Goal: Task Accomplishment & Management: Complete application form

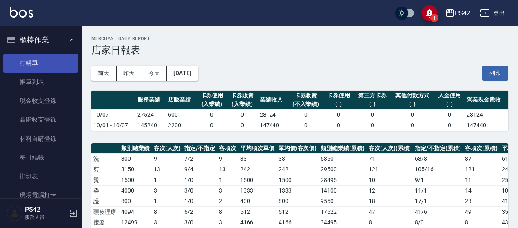
scroll to position [245, 0]
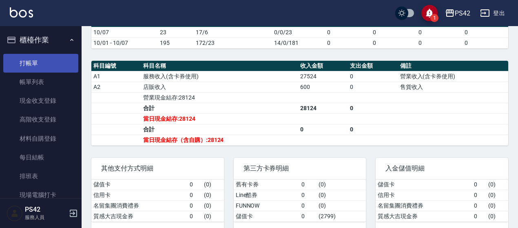
click at [28, 61] on link "打帳單" at bounding box center [40, 63] width 75 height 19
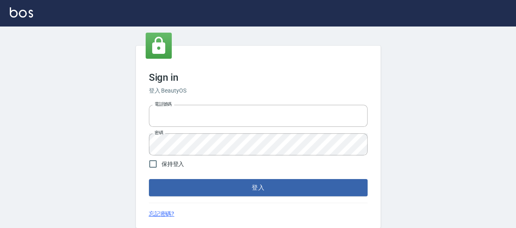
type input "0426657169"
click at [319, 196] on div "Sign in 登入 BeautyOS 電話號碼 [PHONE_NUMBER] 電話號碼 密碼 密碼 保持登入 登入 忘記密碼?" at bounding box center [258, 137] width 245 height 182
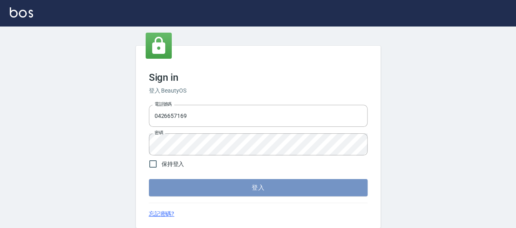
drag, startPoint x: 321, startPoint y: 192, endPoint x: 327, endPoint y: 188, distance: 7.1
click at [321, 191] on button "登入" at bounding box center [258, 187] width 219 height 17
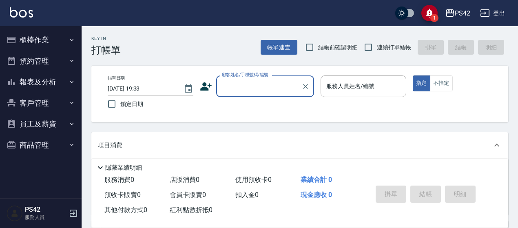
click at [379, 45] on span "連續打單結帳" at bounding box center [394, 47] width 34 height 9
click at [377, 45] on input "連續打單結帳" at bounding box center [368, 47] width 17 height 17
checkbox input "true"
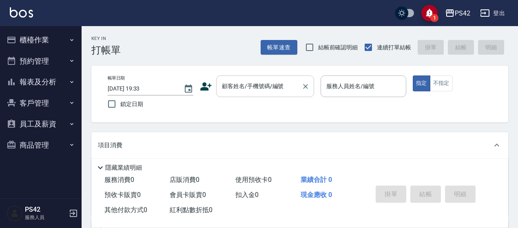
click at [279, 92] on input "顧客姓名/手機號碼/編號" at bounding box center [259, 86] width 78 height 14
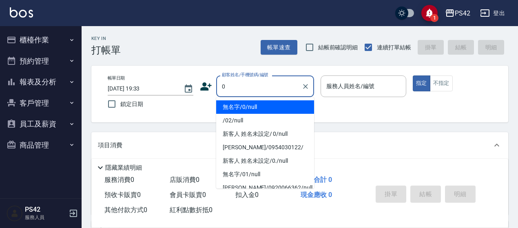
type input "無名字/0/null"
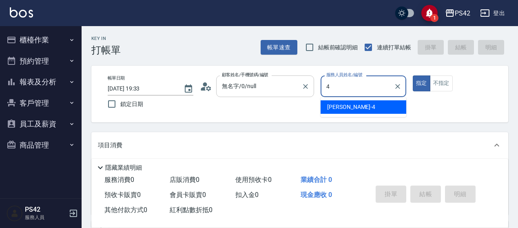
type input "[PERSON_NAME]-4"
type button "true"
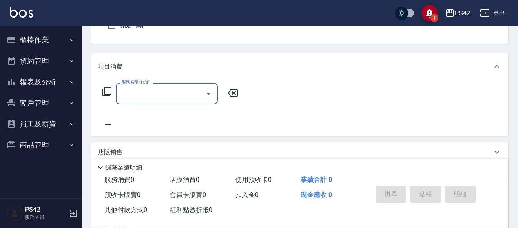
scroll to position [82, 0]
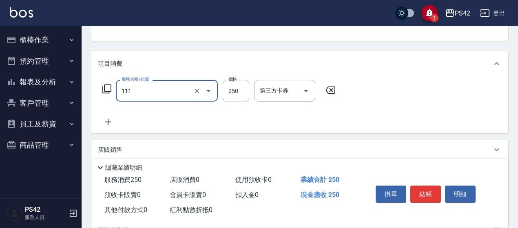
type input "200(111)"
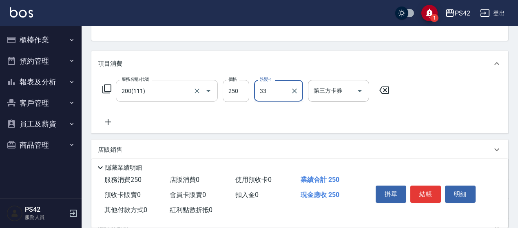
type input "陳盈嵐-33"
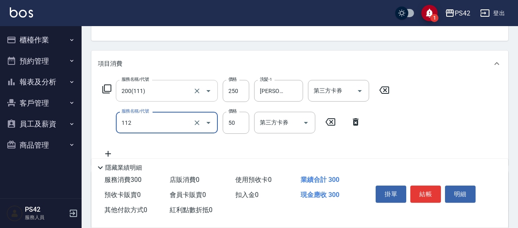
type input "精油50(112)"
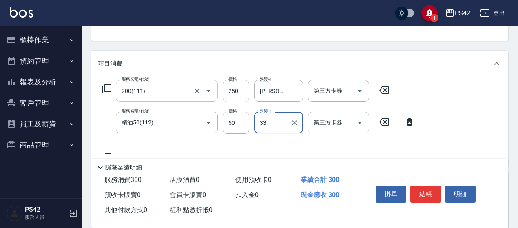
type input "陳盈嵐-33"
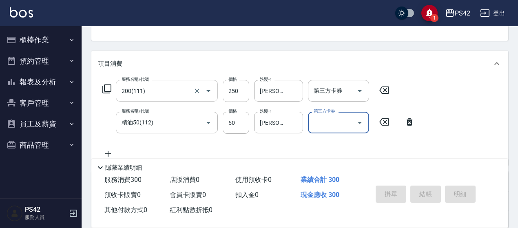
type input "2025/10/08 19:34"
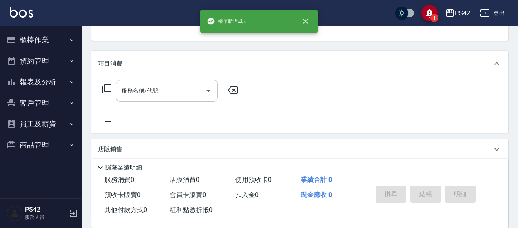
scroll to position [79, 0]
type input "無名字/0/null"
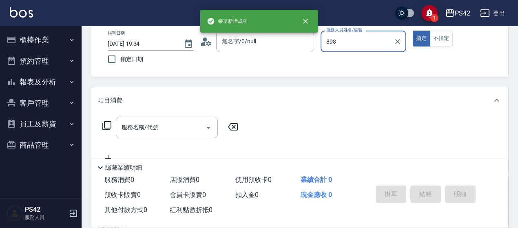
scroll to position [0, 0]
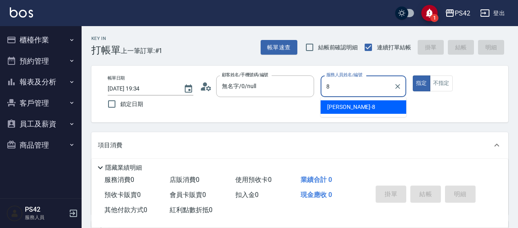
type input "張KIVI-8"
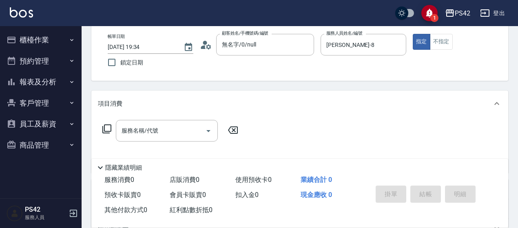
scroll to position [82, 0]
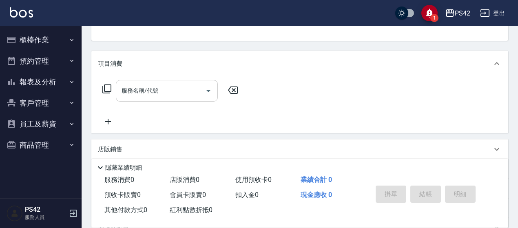
drag, startPoint x: 151, startPoint y: 100, endPoint x: 144, endPoint y: 93, distance: 8.9
click at [151, 97] on div "服務名稱/代號" at bounding box center [167, 91] width 102 height 22
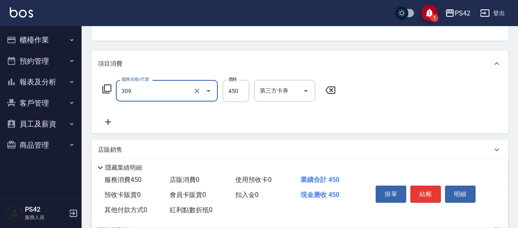
type input "洗+剪(309)"
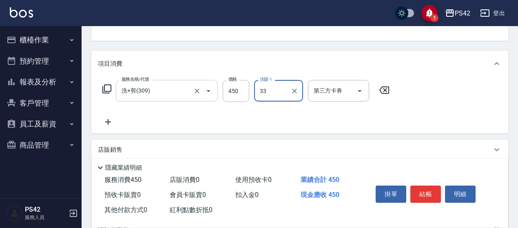
type input "陳盈嵐-33"
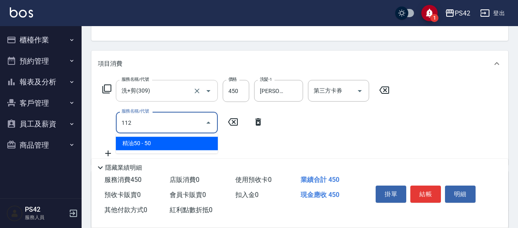
type input "精油50(112)"
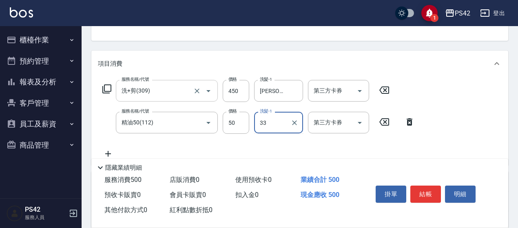
type input "陳盈嵐-33"
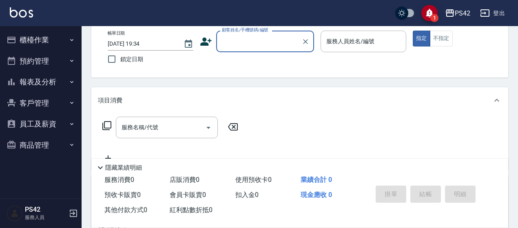
scroll to position [0, 0]
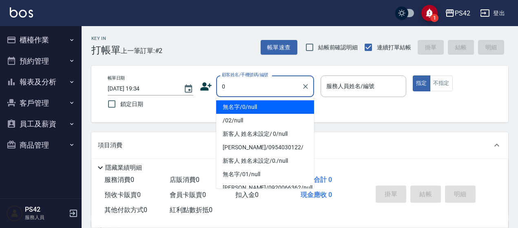
type input "無名字/0/null"
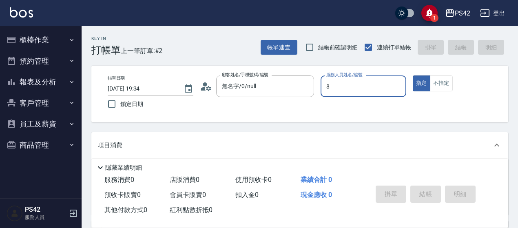
type input "張KIVI-8"
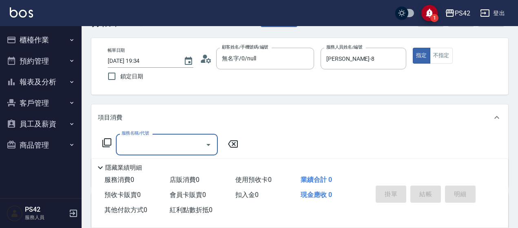
scroll to position [41, 0]
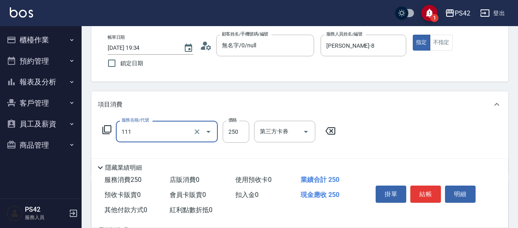
type input "200(111)"
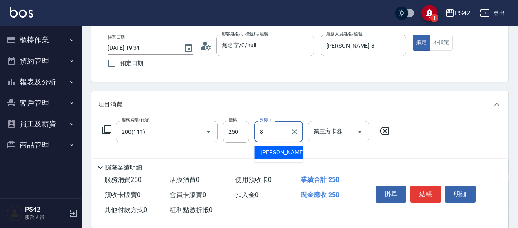
type input "張KIVI-8"
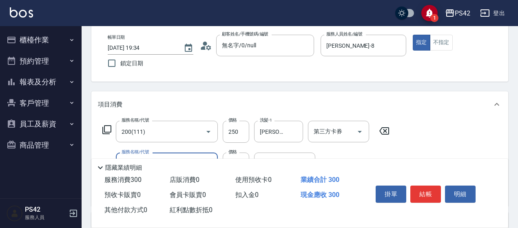
type input "精油50(112)"
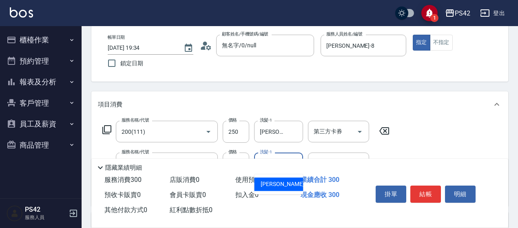
type input "張KIVI-8"
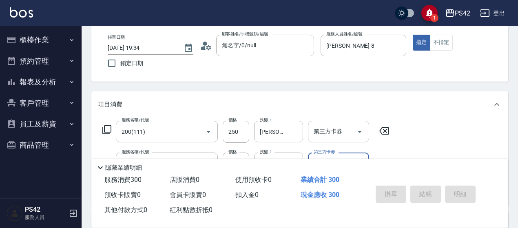
type input "2025/10/08 19:35"
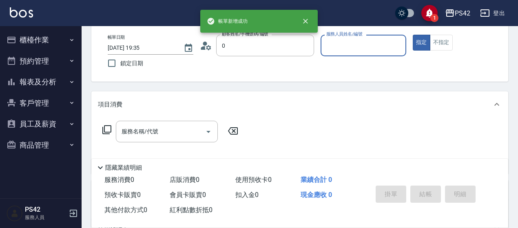
type input "無名字/0/null"
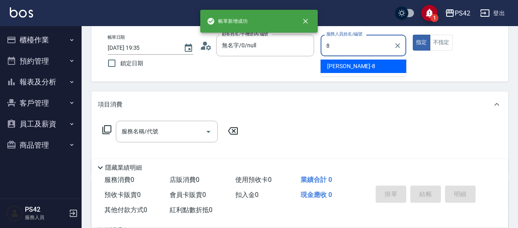
type input "張KIVI-8"
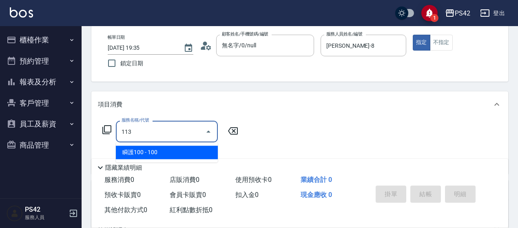
type input "瞬護100(113)"
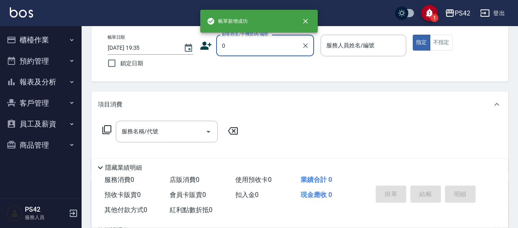
type input "無名字/0/null"
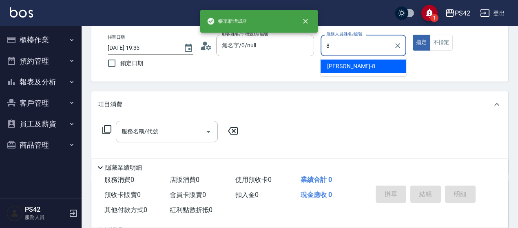
type input "張KIVI-8"
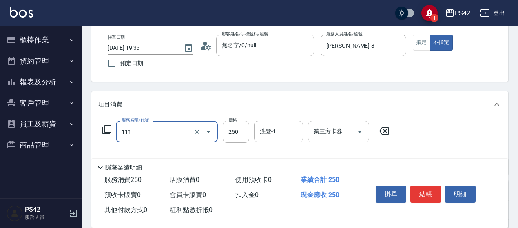
type input "200(111)"
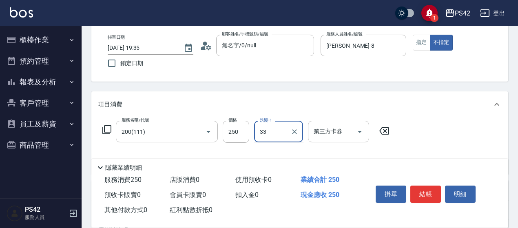
type input "陳盈嵐-33"
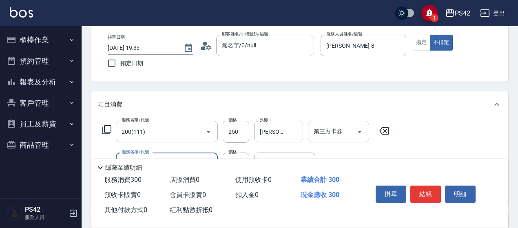
type input "精油50(112)"
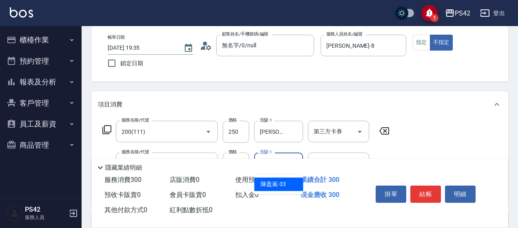
type input "陳盈嵐-33"
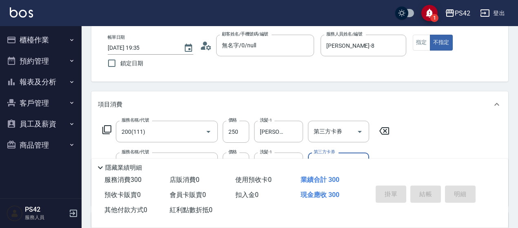
type input "2025/10/08 19:36"
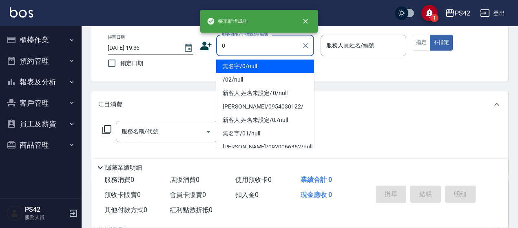
type input "無名字/0/null"
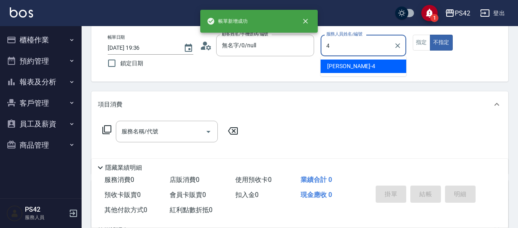
type input "程汶珊-4"
type button "false"
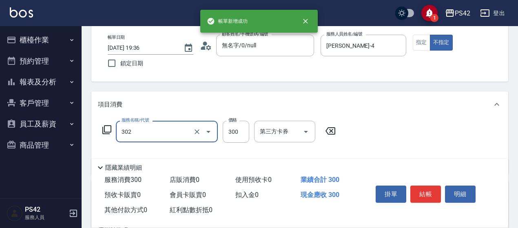
type input "剪髮(302)"
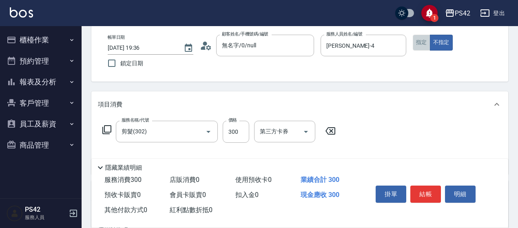
drag, startPoint x: 423, startPoint y: 43, endPoint x: 401, endPoint y: 100, distance: 60.7
click at [423, 43] on button "指定" at bounding box center [422, 43] width 18 height 16
click at [425, 197] on button "結帳" at bounding box center [425, 194] width 31 height 17
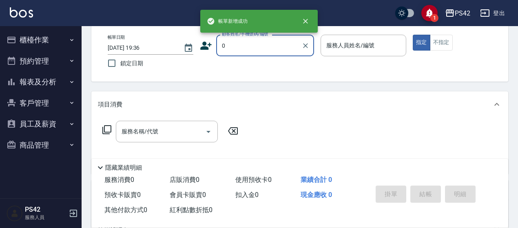
type input "無名字/0/null"
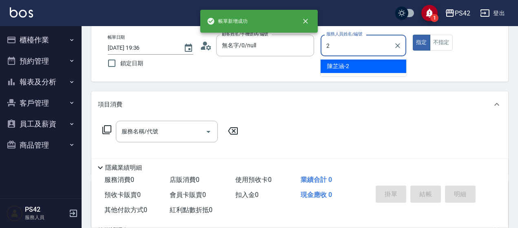
type input "陳芷涵-2"
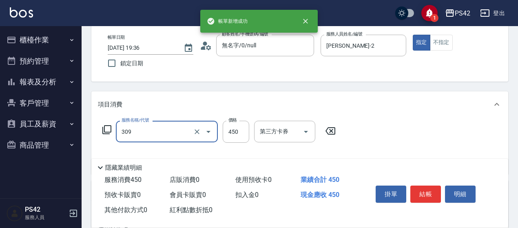
type input "洗+剪(309)"
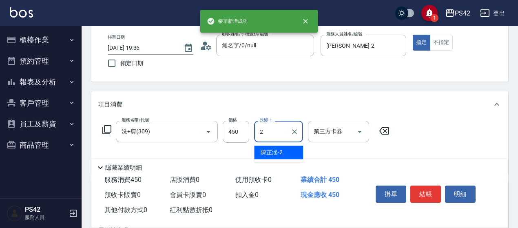
type input "陳芷涵-2"
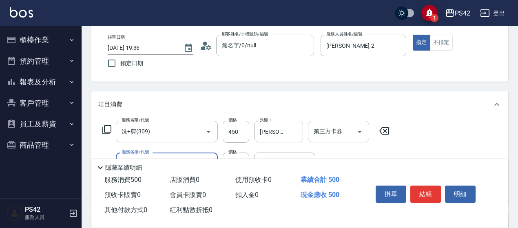
type input "精油50(112)"
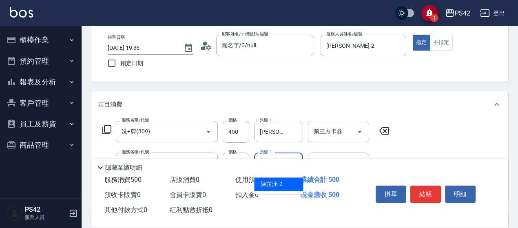
type input "陳芷涵-2"
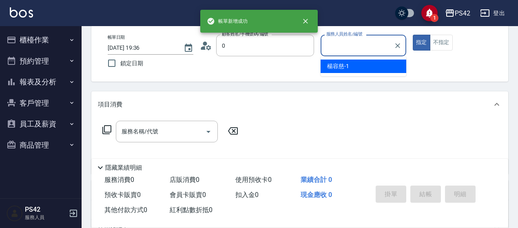
type input "無名字/0/null"
type input "楊容慈-1"
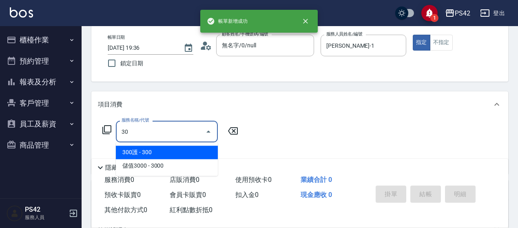
type input "3"
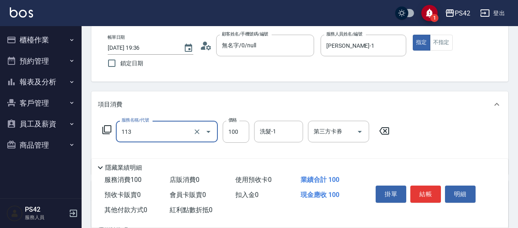
type input "瞬護100(113)"
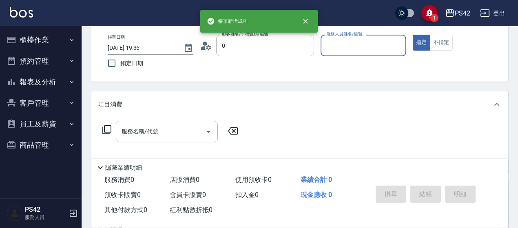
type input "無名字/0/null"
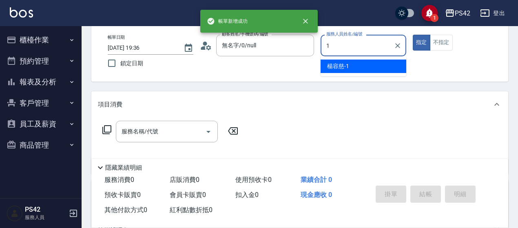
type input "楊容慈-1"
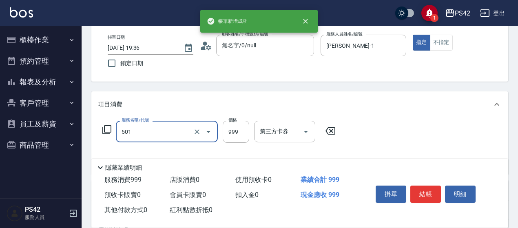
type input "染髮(501)"
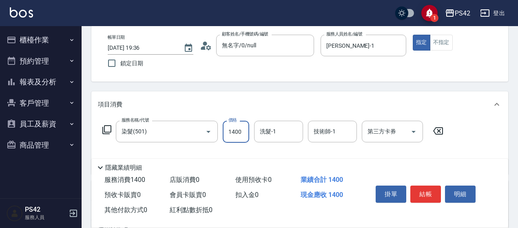
type input "1400"
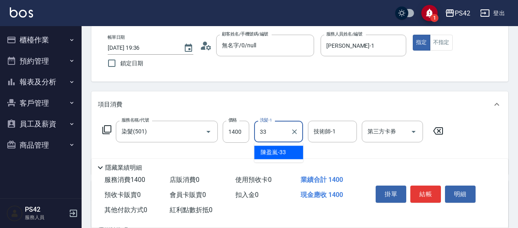
type input "陳盈嵐-33"
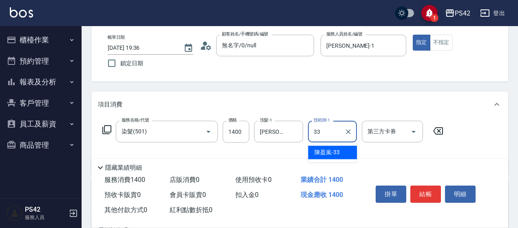
type input "陳盈嵐-33"
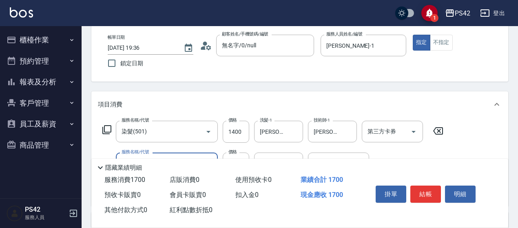
type input "300護(401)"
type input "陳盈嵐-33"
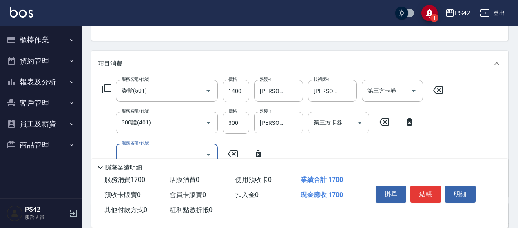
type input "1"
type input "1000護(404)"
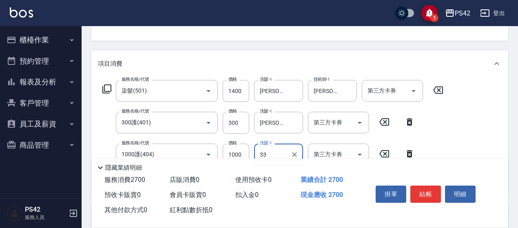
type input "陳盈嵐-33"
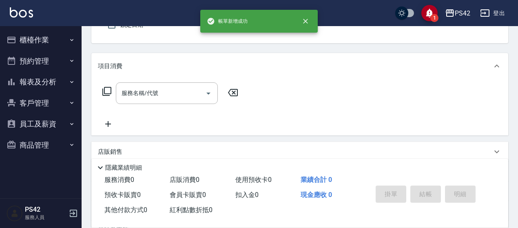
type input "無名字/0/null"
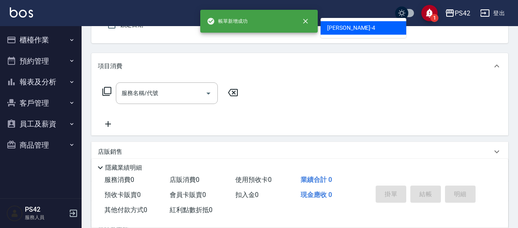
type input "程汶珊-4"
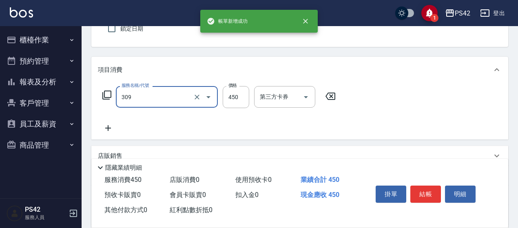
type input "洗+剪(309)"
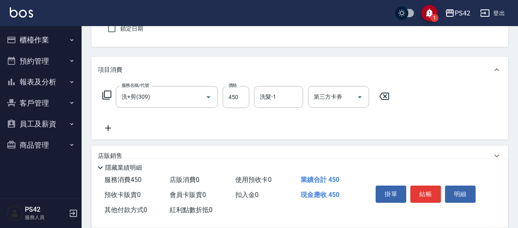
click at [386, 94] on icon at bounding box center [384, 96] width 20 height 10
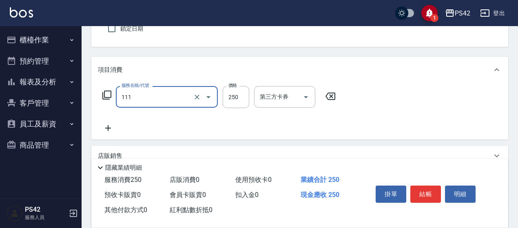
type input "200(111)"
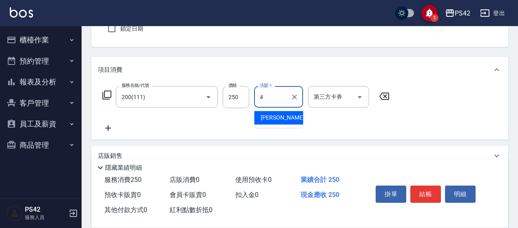
type input "程汶珊-4"
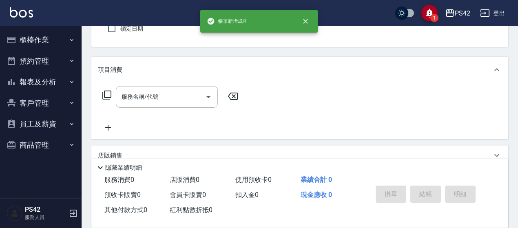
type input "無名字/0/null"
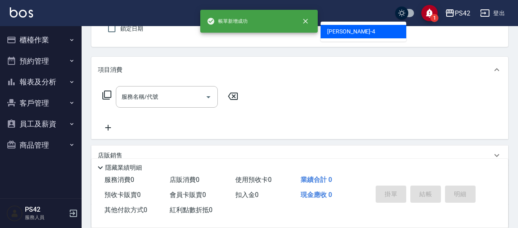
type input "程汶珊-4"
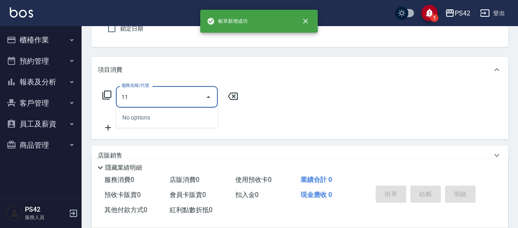
type input "111"
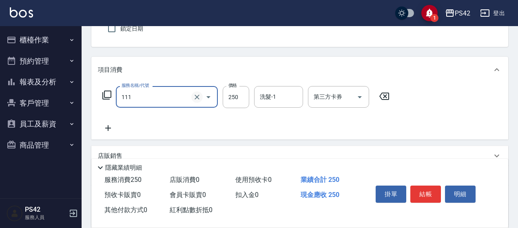
click at [197, 98] on icon "Clear" at bounding box center [197, 97] width 8 height 8
type input "剪髮(303)"
click at [435, 187] on button "結帳" at bounding box center [425, 194] width 31 height 17
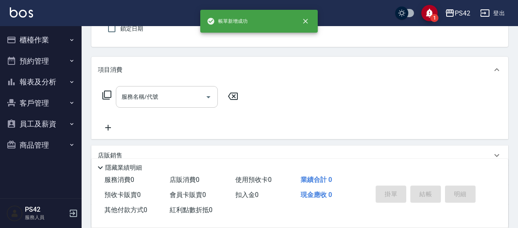
type input "無名字/0/null"
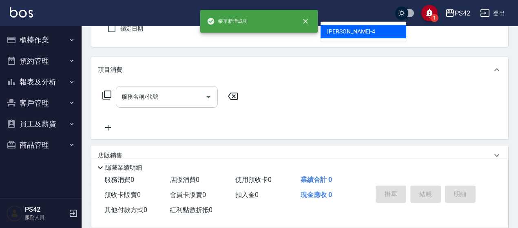
type input "程汶珊-4"
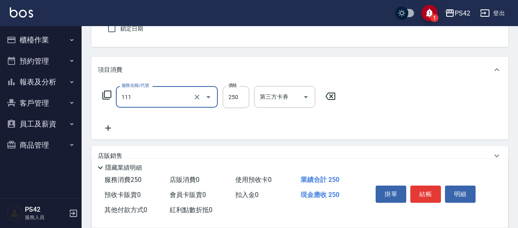
type input "200(111)"
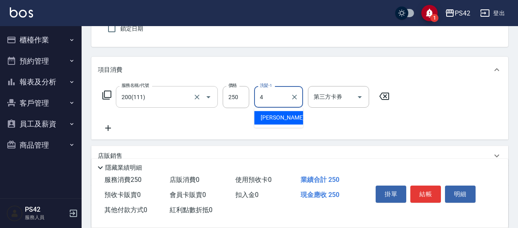
type input "程汶珊-4"
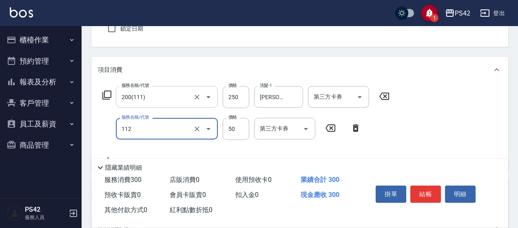
type input "精油50(112)"
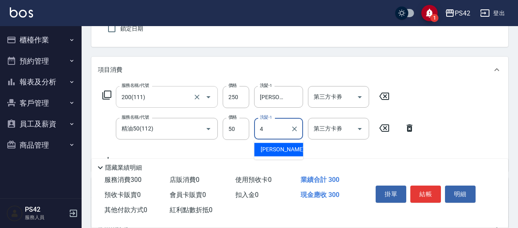
type input "程汶珊-4"
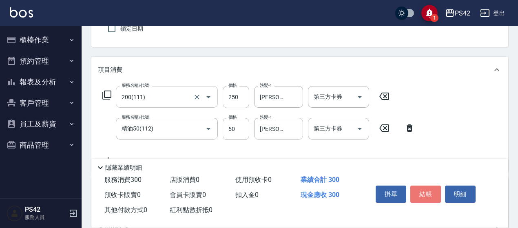
click at [425, 186] on button "結帳" at bounding box center [425, 194] width 31 height 17
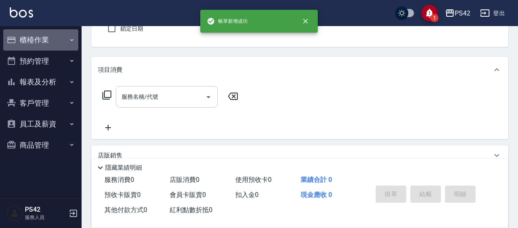
drag, startPoint x: 44, startPoint y: 37, endPoint x: 36, endPoint y: 66, distance: 30.6
click at [44, 37] on button "櫃檯作業" at bounding box center [40, 39] width 75 height 21
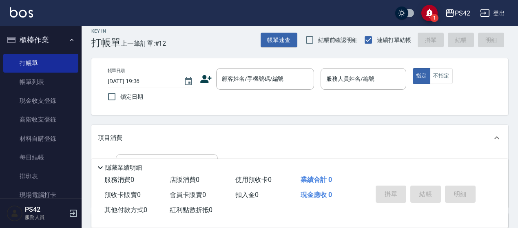
scroll to position [0, 0]
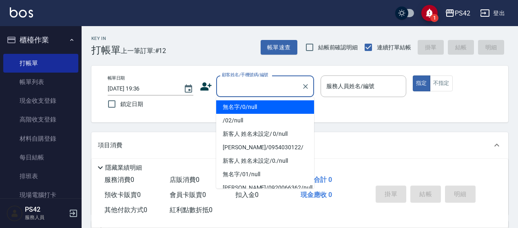
click at [246, 84] on input "顧客姓名/手機號碼/編號" at bounding box center [259, 86] width 78 height 14
type input "無名字/0/null"
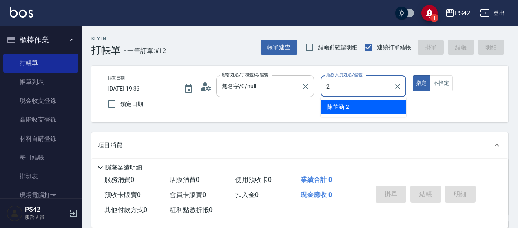
type input "陳芷涵-2"
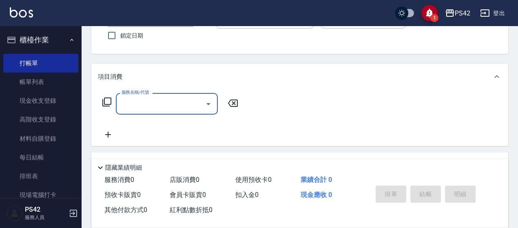
scroll to position [82, 0]
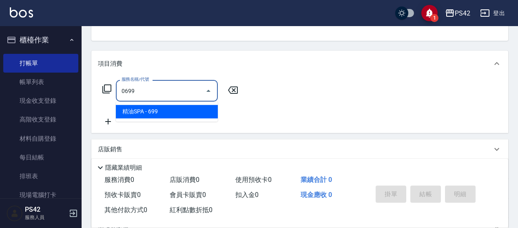
type input "精油SPA(0699)"
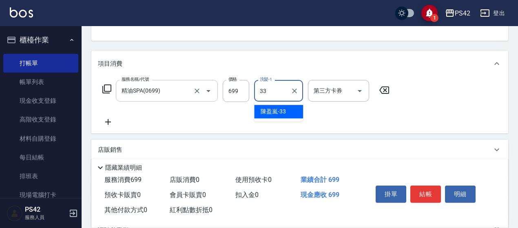
type input "陳盈嵐-33"
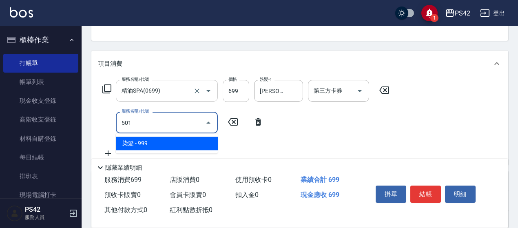
type input "染髮(501)"
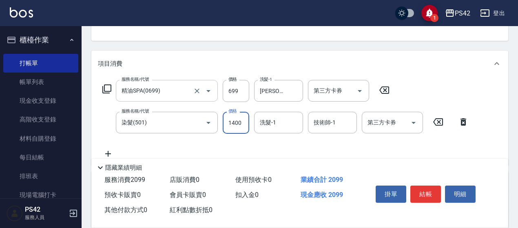
type input "1400"
type input "陳盈嵐-33"
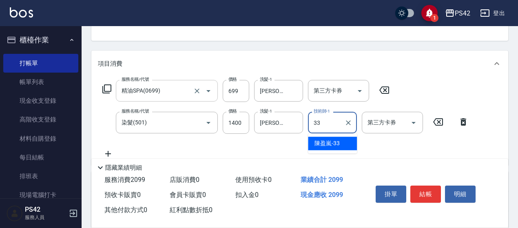
type input "陳盈嵐-33"
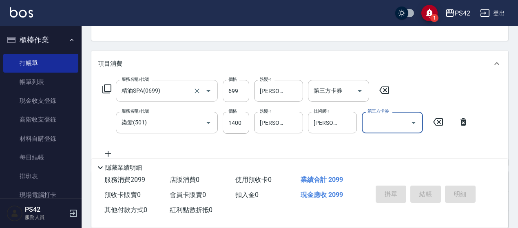
type input "2025/10/08 19:37"
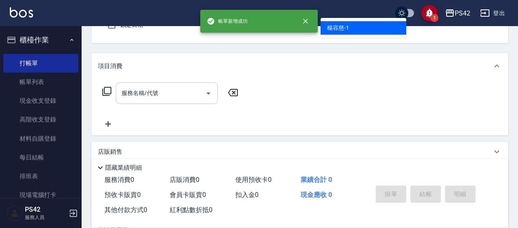
type input "無名字/0/null"
type input "楊容慈-1"
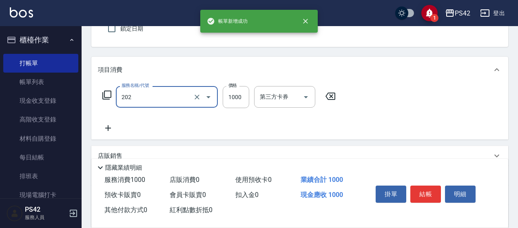
type input "燙髮(202)"
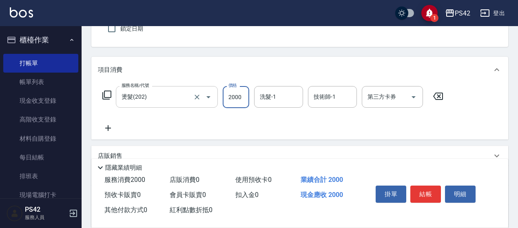
type input "2000"
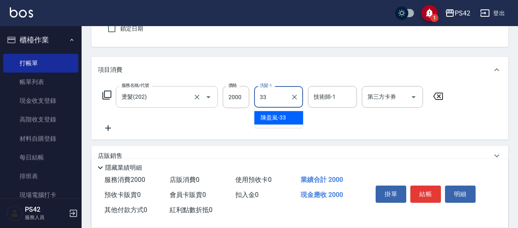
type input "陳盈嵐-33"
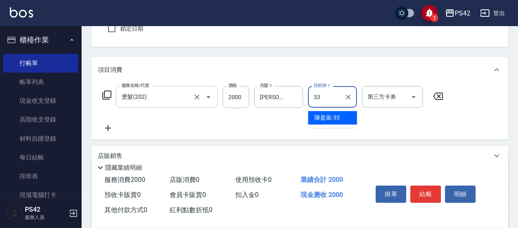
type input "陳盈嵐-33"
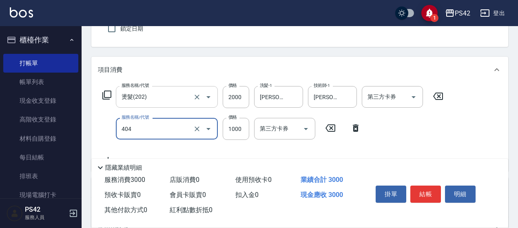
type input "1000護(404)"
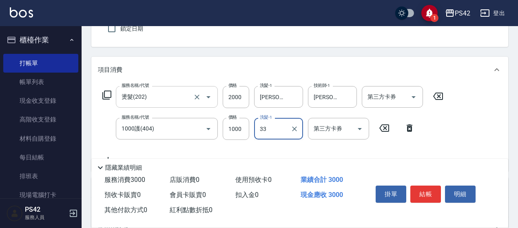
type input "陳盈嵐-33"
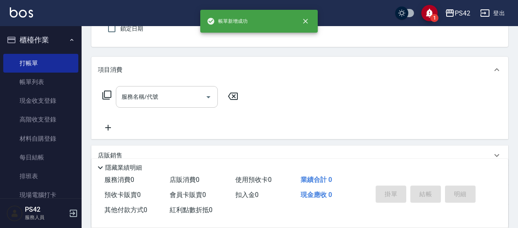
type input "無名字/0/null"
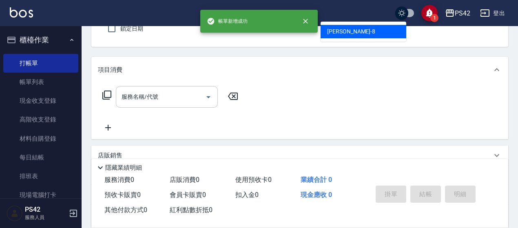
type input "張KIVI-8"
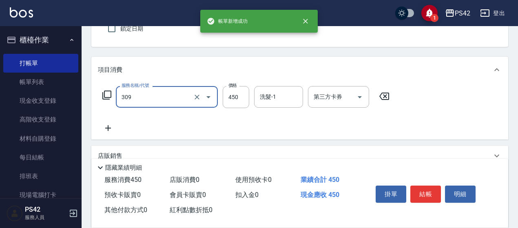
type input "洗+剪(309)"
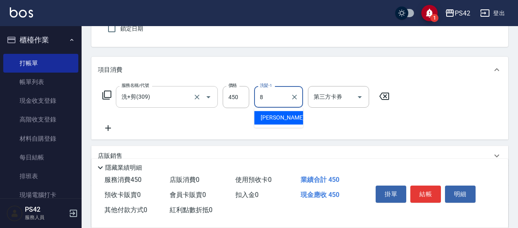
type input "張KIVI-8"
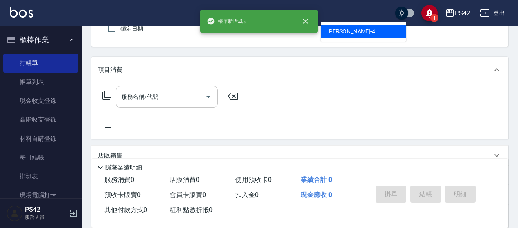
type input "無名字/0/null"
type input "程汶珊-4"
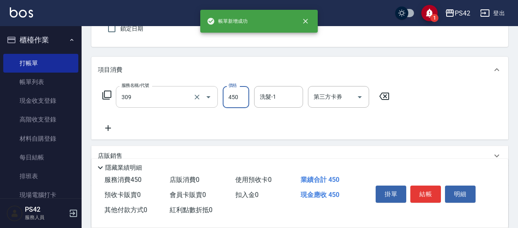
type input "洗+剪(309)"
type input "程汶珊-4"
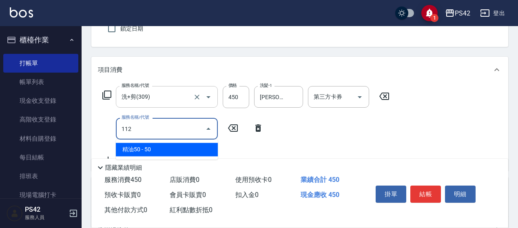
type input "精油50(112)"
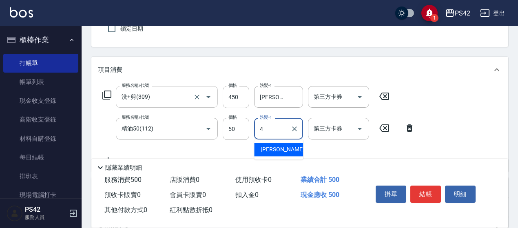
type input "程汶珊-4"
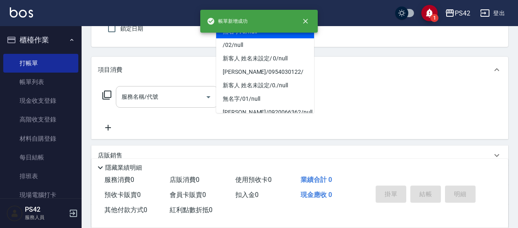
type input "無名字/0/null"
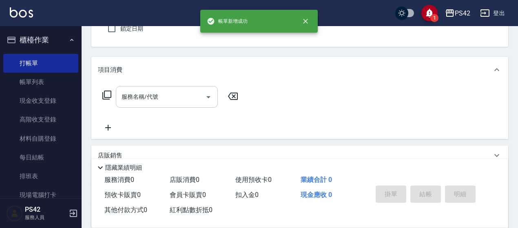
click at [413, 0] on button "指定" at bounding box center [422, 8] width 18 height 16
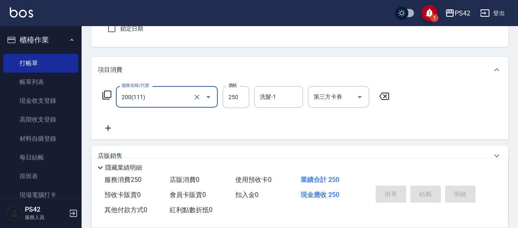
type input "200(111)"
click at [383, 97] on icon at bounding box center [384, 96] width 20 height 10
type input "洗+剪(309)"
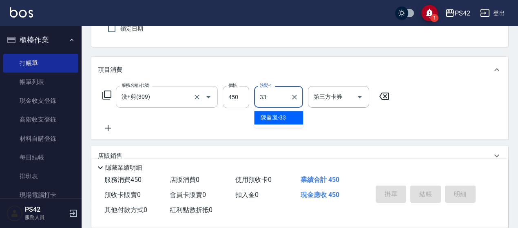
type input "陳盈嵐-33"
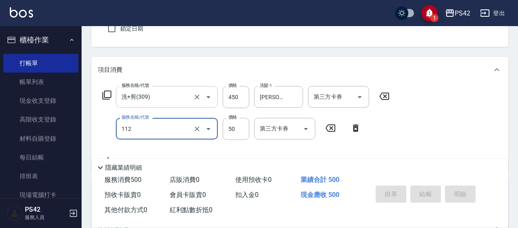
type input "精油50(112)"
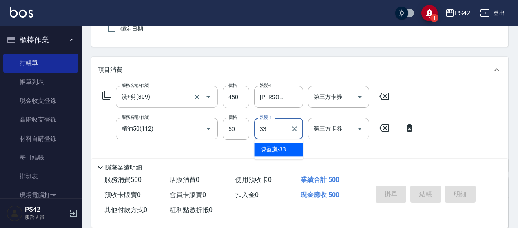
type input "陳盈嵐-33"
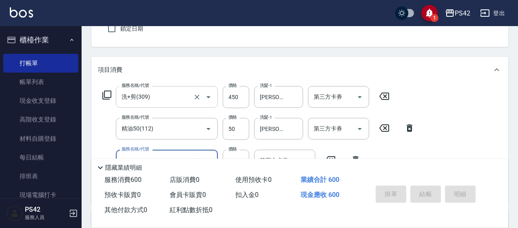
type input "瞬護100(113)"
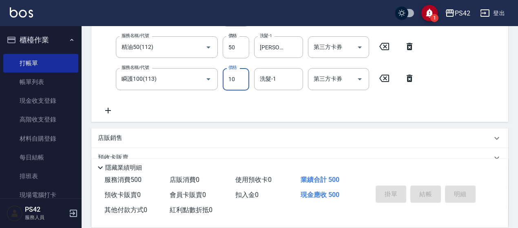
type input "100"
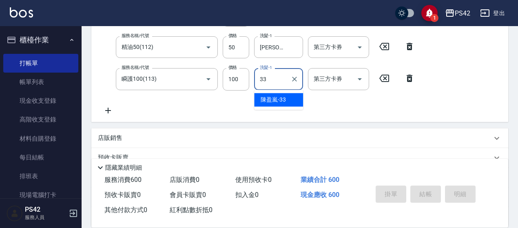
type input "陳盈嵐-33"
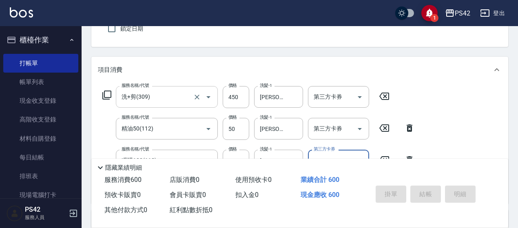
scroll to position [0, 0]
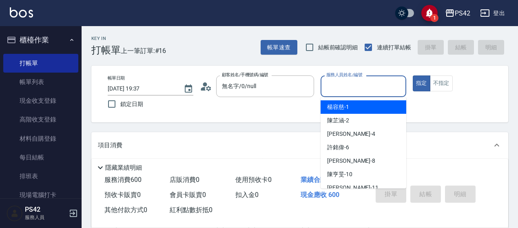
click at [378, 89] on input "服務人員姓名/編號" at bounding box center [363, 86] width 78 height 14
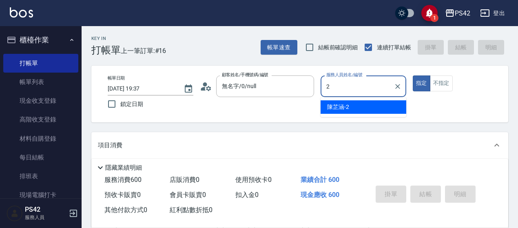
type input "陳芷涵-2"
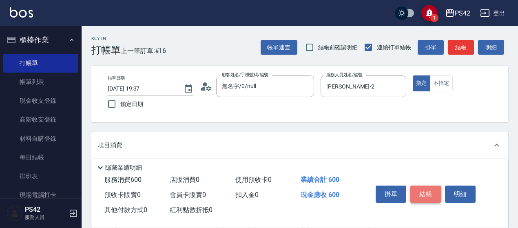
click at [428, 195] on button "結帳" at bounding box center [425, 194] width 31 height 17
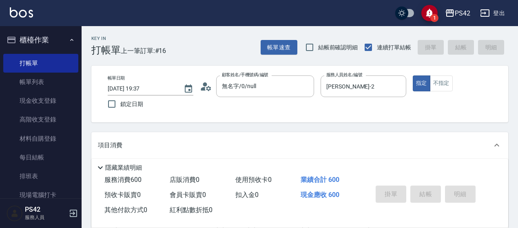
type input "2025/10/08 19:38"
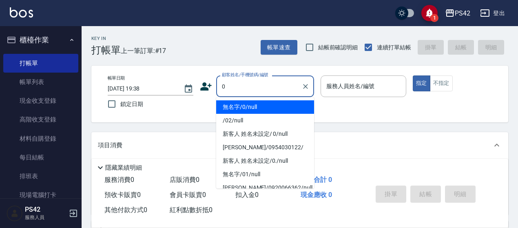
type input "無名字/0/null"
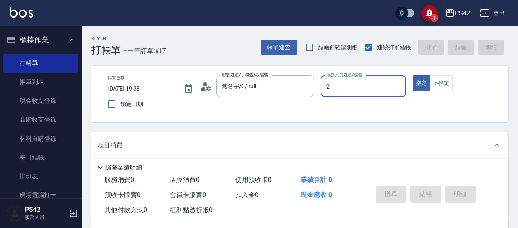
type input "陳芷涵-2"
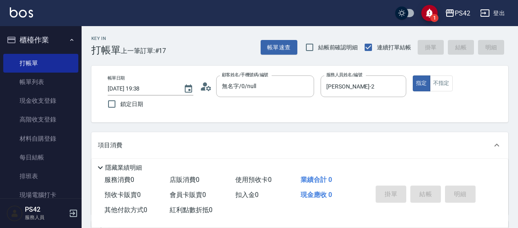
scroll to position [82, 0]
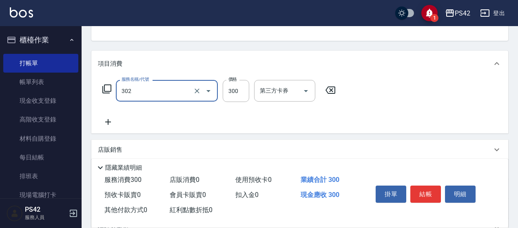
type input "剪髮(302)"
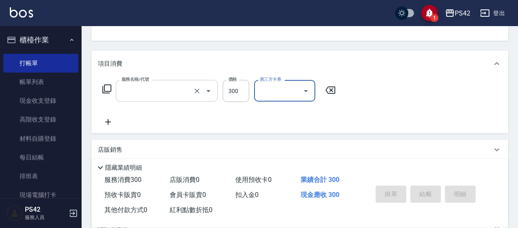
scroll to position [79, 0]
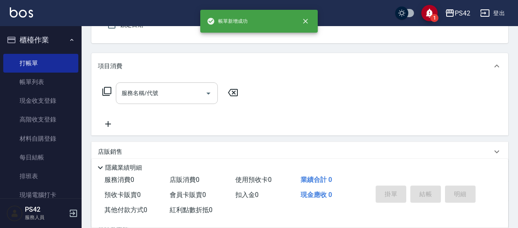
type input "無名字/0/null"
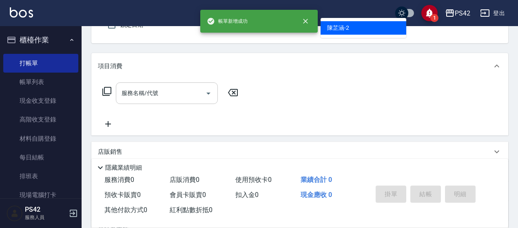
type input "陳芷涵-2"
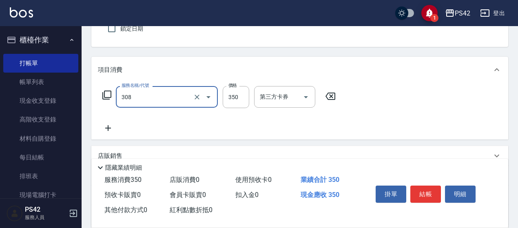
type input "洗+剪(308)"
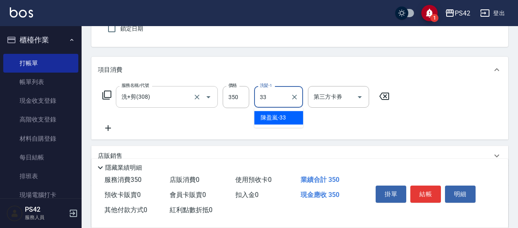
type input "陳盈嵐-33"
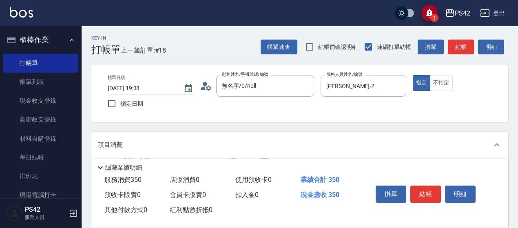
scroll to position [0, 0]
click at [432, 186] on button "結帳" at bounding box center [425, 194] width 31 height 17
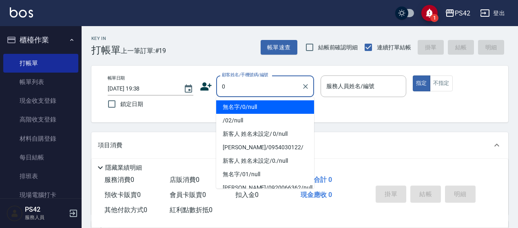
type input "無名字/0/null"
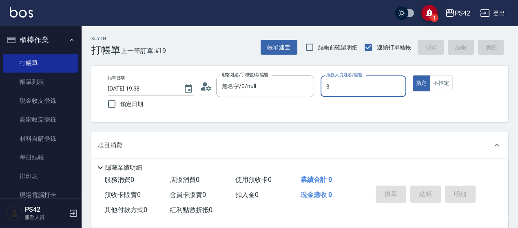
type input "張KIVI-8"
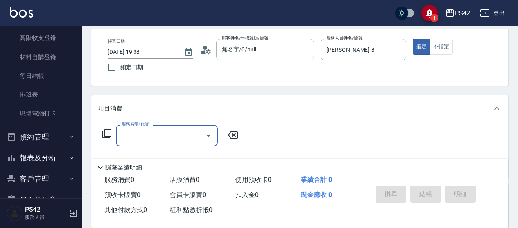
scroll to position [82, 0]
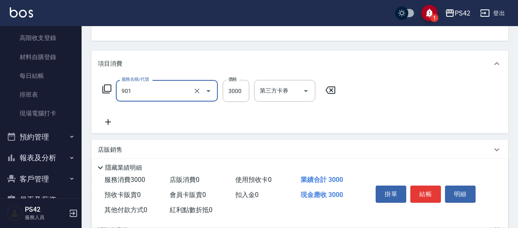
type input "儲值3000(901)"
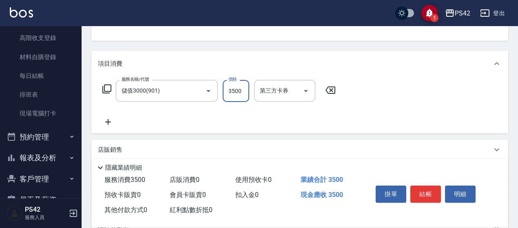
type input "3500"
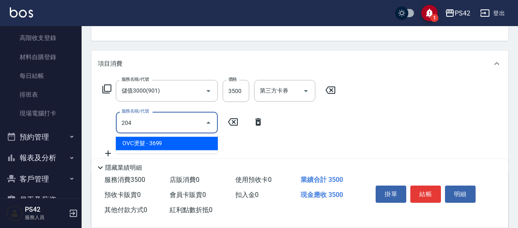
type input "OVC燙髮(204)"
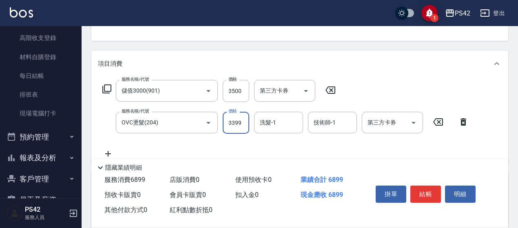
type input "3399"
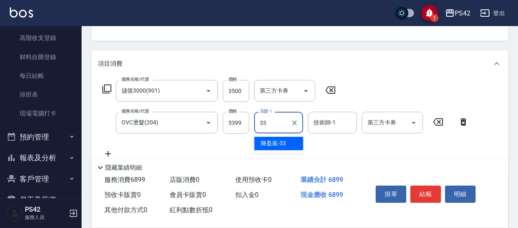
type input "陳盈嵐-33"
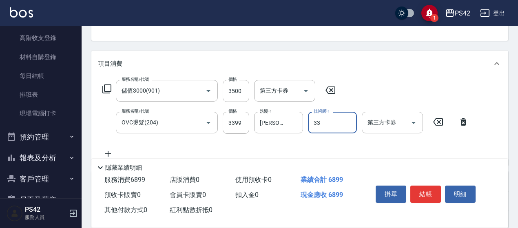
type input "陳盈嵐-33"
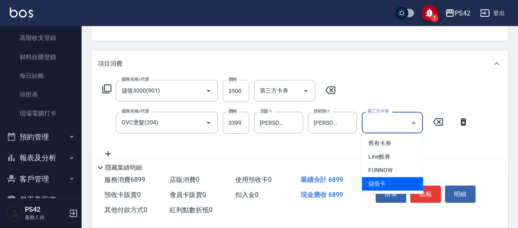
type input "儲值卡"
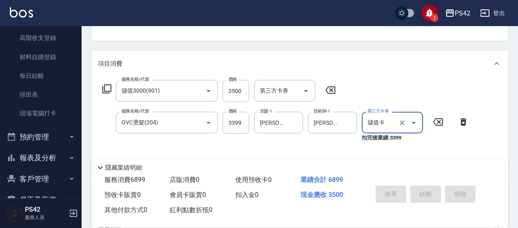
type input "2025/10/08 19:39"
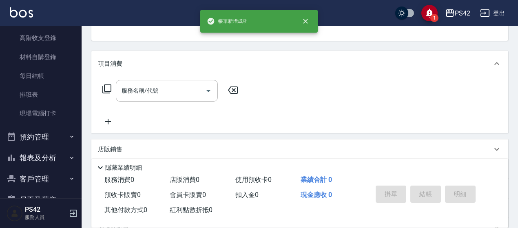
scroll to position [79, 0]
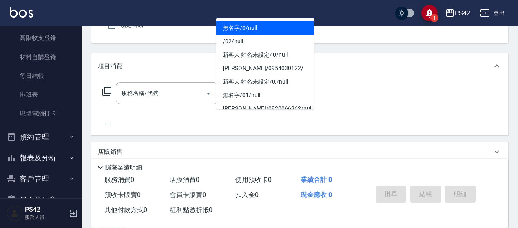
type input "無名字/0/null"
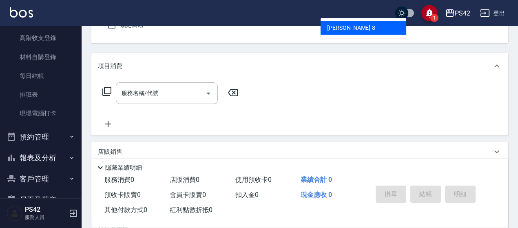
type input "張KIVI-8"
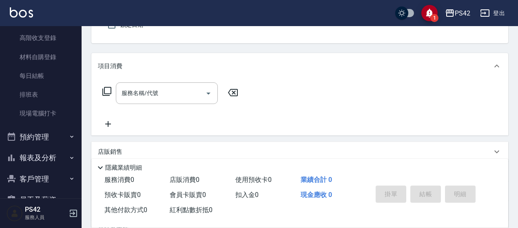
scroll to position [75, 0]
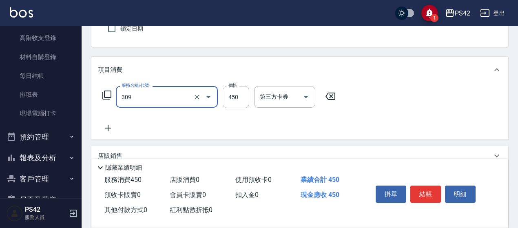
type input "洗+剪(309)"
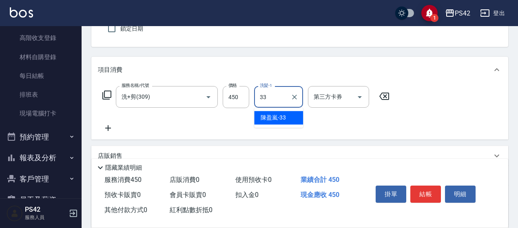
type input "陳盈嵐-33"
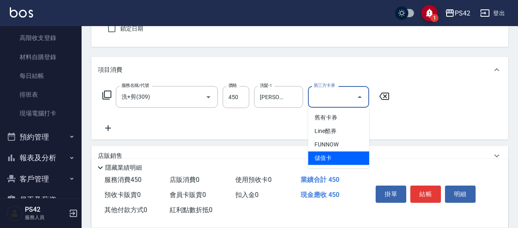
type input "儲值卡"
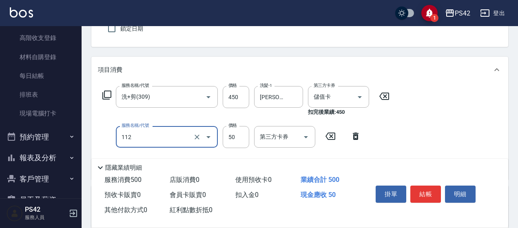
type input "精油50(112)"
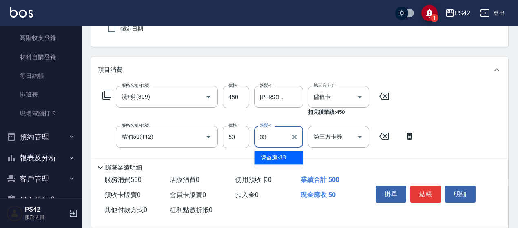
type input "陳盈嵐-33"
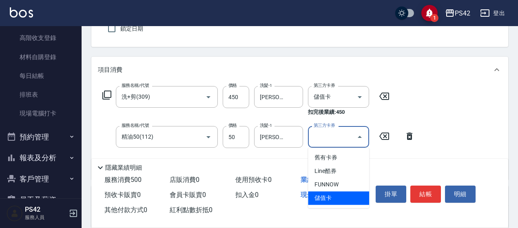
type input "儲值卡"
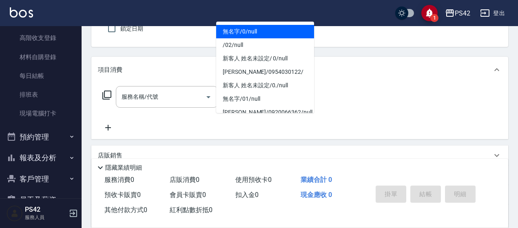
type input "無名字/0/null"
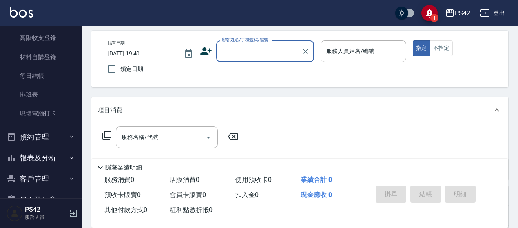
scroll to position [0, 0]
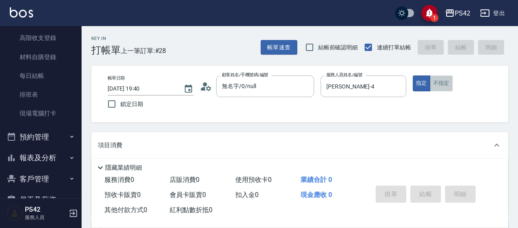
click at [439, 88] on button "不指定" at bounding box center [441, 83] width 23 height 16
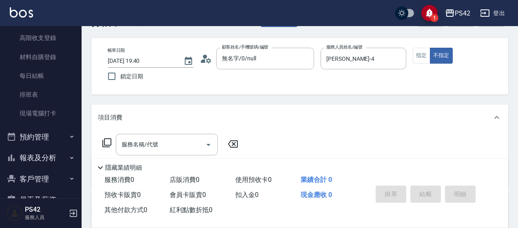
scroll to position [41, 0]
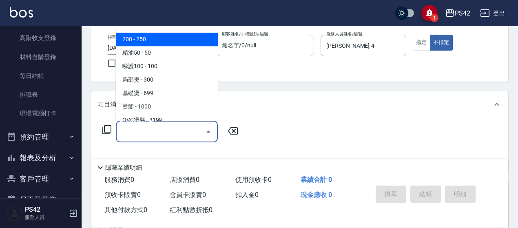
click at [142, 134] on input "服務名稱/代號" at bounding box center [161, 131] width 82 height 14
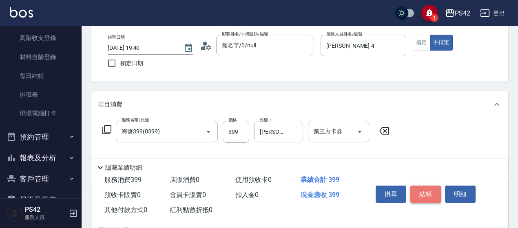
click at [423, 190] on button "結帳" at bounding box center [425, 194] width 31 height 17
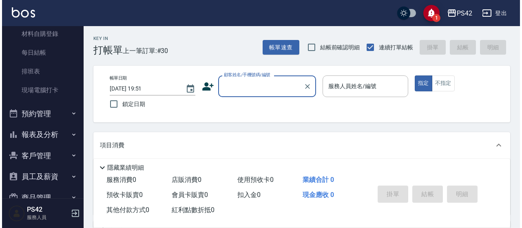
scroll to position [124, 0]
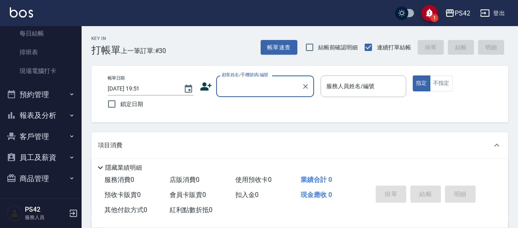
click at [52, 120] on button "報表及分析" at bounding box center [40, 115] width 75 height 21
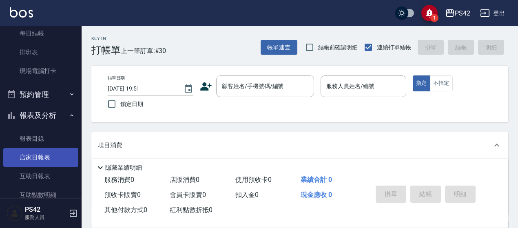
click at [39, 160] on link "店家日報表" at bounding box center [40, 157] width 75 height 19
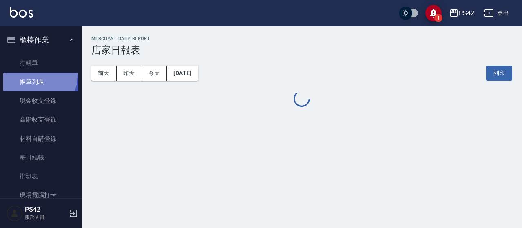
click at [29, 74] on link "帳單列表" at bounding box center [40, 82] width 75 height 19
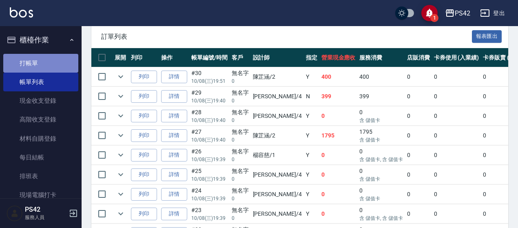
click at [59, 60] on link "打帳單" at bounding box center [40, 63] width 75 height 19
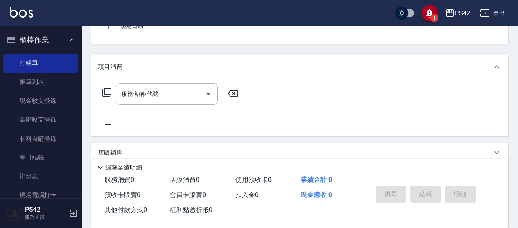
scroll to position [82, 0]
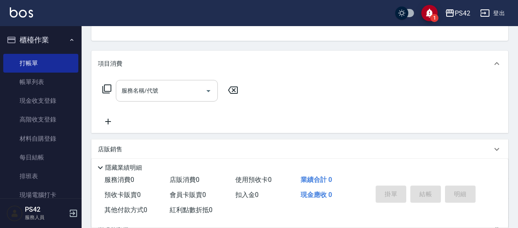
click at [164, 97] on input "服務名稱/代號" at bounding box center [161, 91] width 82 height 14
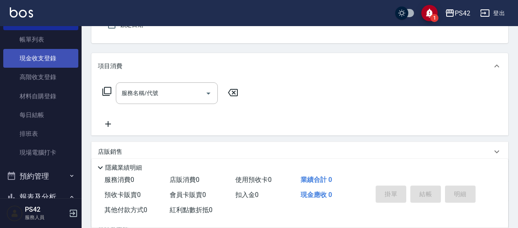
scroll to position [122, 0]
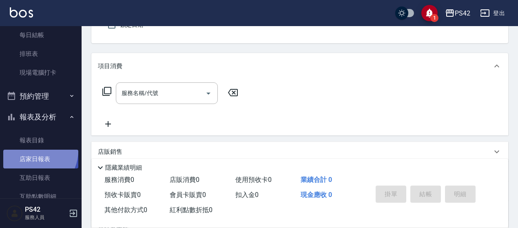
click at [32, 151] on link "店家日報表" at bounding box center [40, 159] width 75 height 19
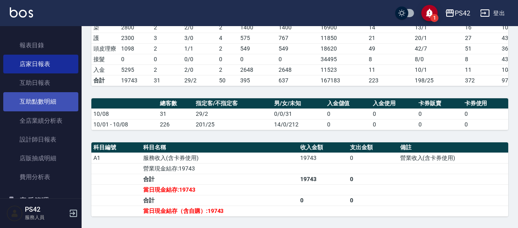
scroll to position [281, 0]
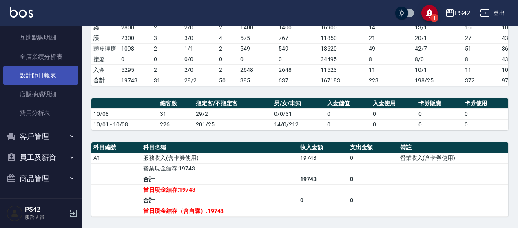
click at [57, 76] on link "設計師日報表" at bounding box center [40, 75] width 75 height 19
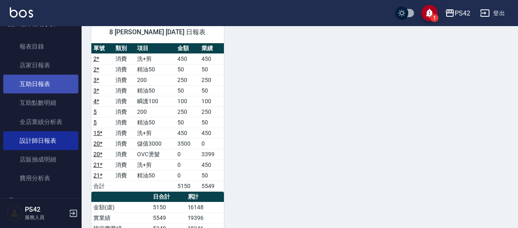
scroll to position [200, 0]
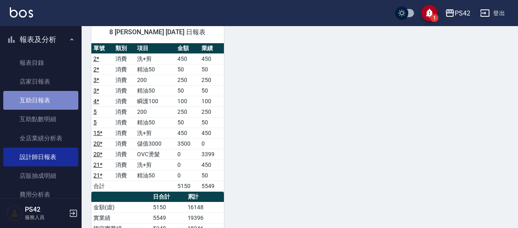
click at [46, 96] on link "互助日報表" at bounding box center [40, 100] width 75 height 19
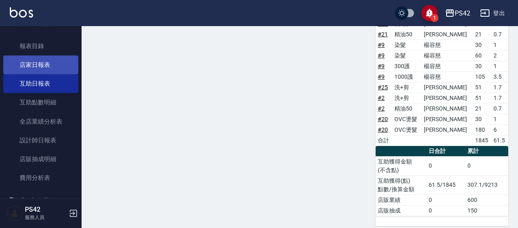
scroll to position [159, 0]
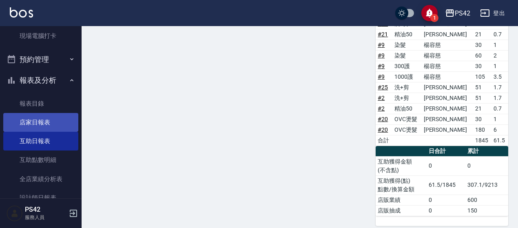
click at [41, 116] on link "店家日報表" at bounding box center [40, 122] width 75 height 19
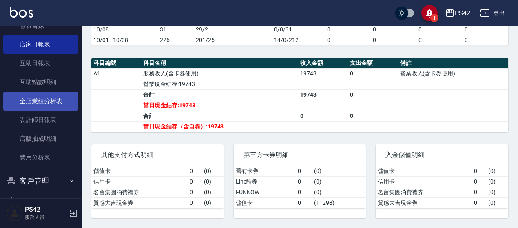
scroll to position [241, 0]
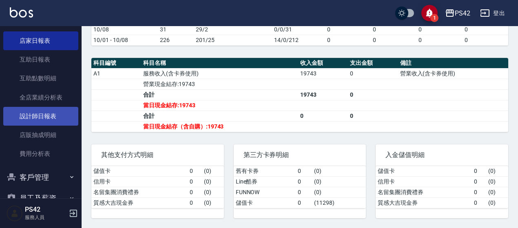
click at [39, 113] on link "設計師日報表" at bounding box center [40, 116] width 75 height 19
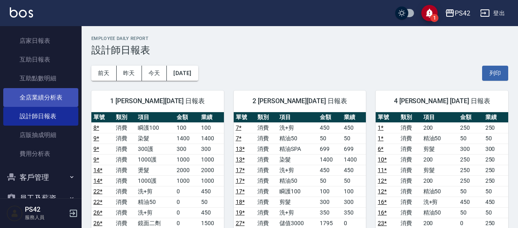
scroll to position [200, 0]
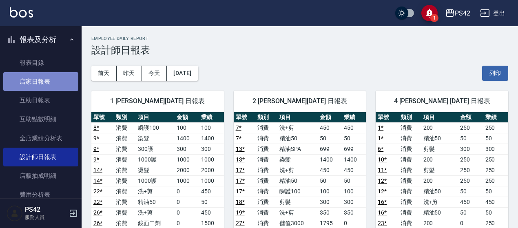
click at [55, 80] on link "店家日報表" at bounding box center [40, 81] width 75 height 19
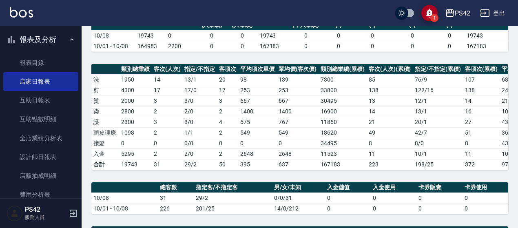
scroll to position [122, 0]
